Goal: Unclear

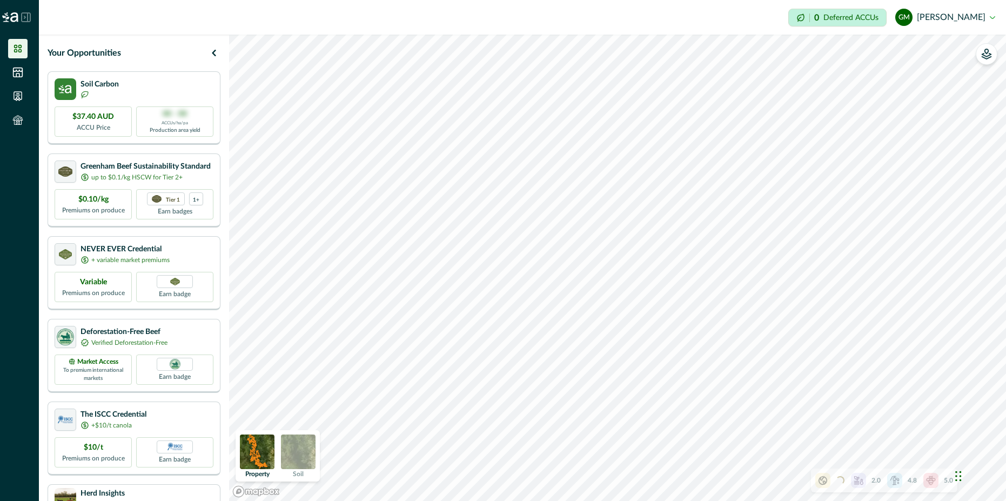
click at [959, 475] on div "Chat Widget" at bounding box center [979, 475] width 54 height 52
